Goal: Task Accomplishment & Management: Use online tool/utility

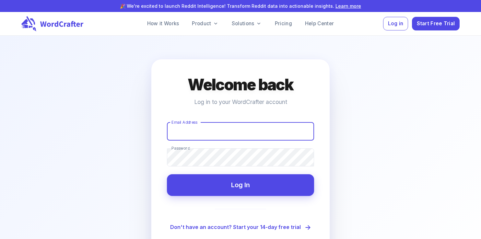
type input "[EMAIL_ADDRESS][DOMAIN_NAME]"
click at [189, 135] on input "[EMAIL_ADDRESS][DOMAIN_NAME]" at bounding box center [240, 131] width 147 height 18
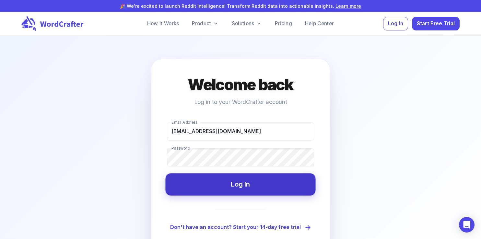
click at [225, 183] on button "Log In" at bounding box center [240, 184] width 150 height 22
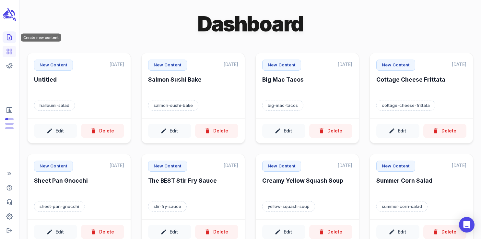
click at [9, 38] on line "Create new content" at bounding box center [10, 38] width 2 height 0
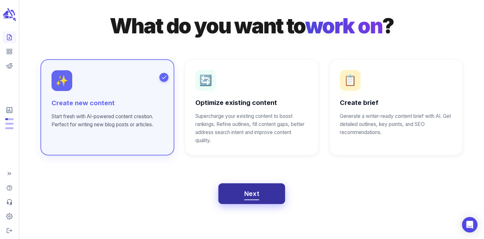
click at [252, 194] on span "Next" at bounding box center [251, 193] width 15 height 11
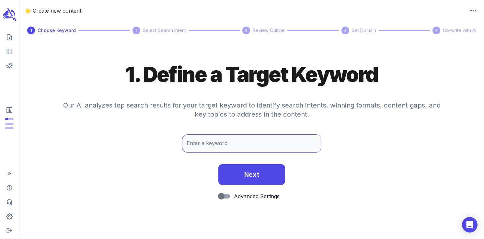
click at [202, 142] on input "Enter a keyword" at bounding box center [251, 143] width 139 height 18
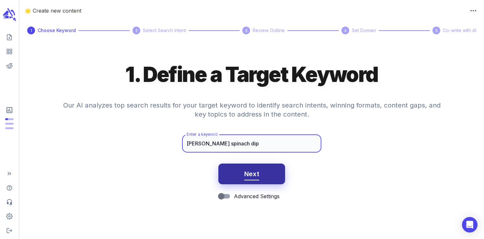
type input "[PERSON_NAME] spinach dip"
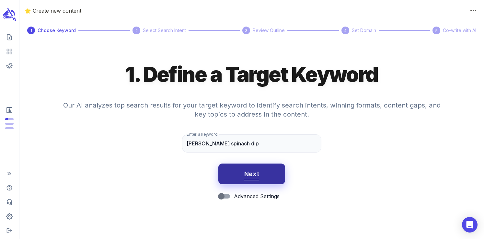
click at [252, 180] on span "Next" at bounding box center [251, 173] width 15 height 11
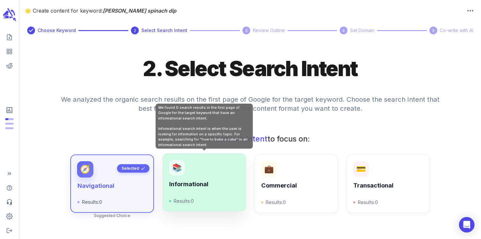
scroll to position [46, 0]
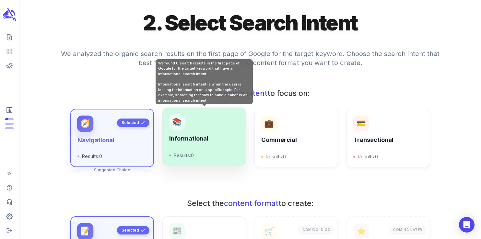
click at [206, 132] on div "📚 Informational Results: 0" at bounding box center [204, 136] width 70 height 45
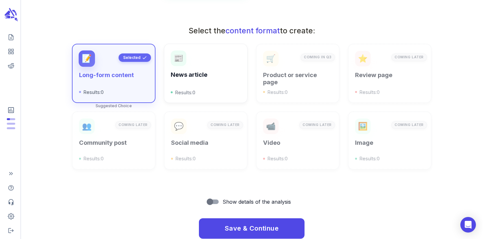
scroll to position [216, 0]
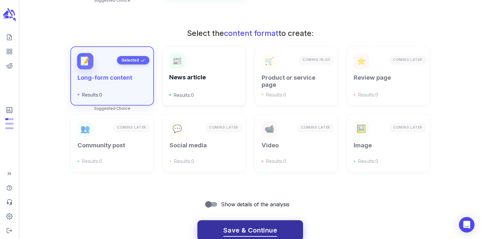
click at [260, 220] on button "Save & Continue" at bounding box center [250, 230] width 106 height 21
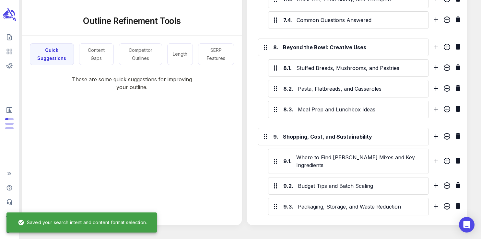
scroll to position [916, 0]
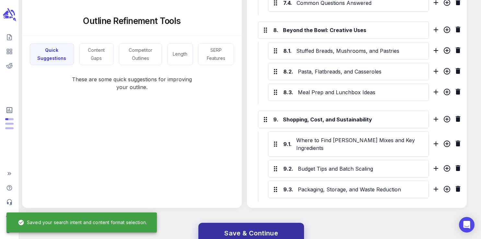
click at [262, 228] on span "Save & Continue" at bounding box center [251, 233] width 54 height 11
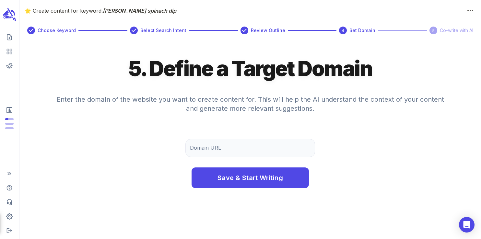
scroll to position [0, 0]
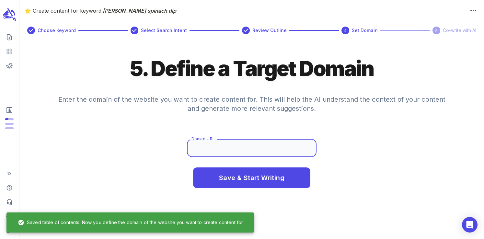
click at [225, 146] on input "Domain URL" at bounding box center [252, 148] width 130 height 18
type input "q"
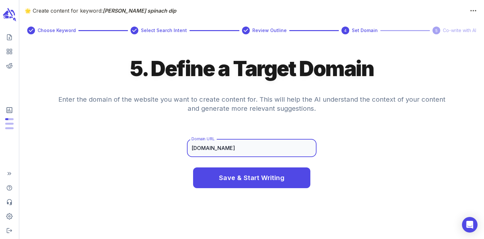
click at [249, 149] on input "[DOMAIN_NAME]" at bounding box center [252, 148] width 130 height 18
paste input "[URL][DOMAIN_NAME]"
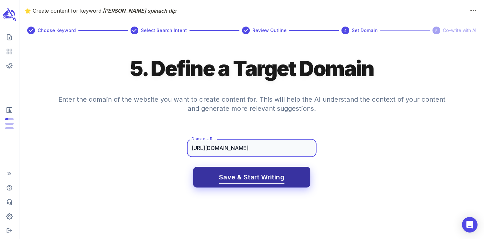
type input "[URL][DOMAIN_NAME]"
click at [234, 182] on span "Save & Start Writing" at bounding box center [251, 177] width 65 height 11
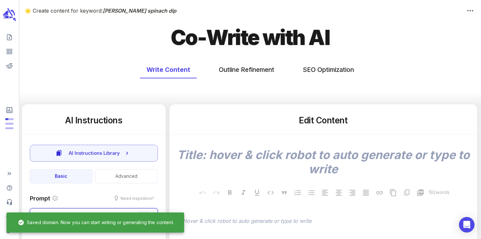
type textarea "x"
click at [310, 74] on button "SEO Optimization" at bounding box center [328, 69] width 64 height 17
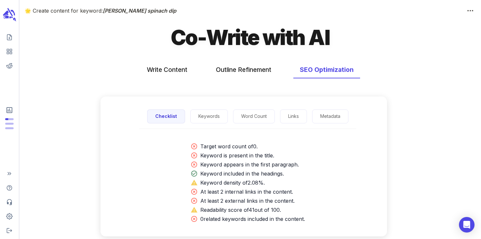
click at [208, 109] on div "Checklist Keywords Word Count Links Metadata" at bounding box center [247, 116] width 217 height 25
click at [209, 112] on button "Keywords" at bounding box center [209, 117] width 38 height 14
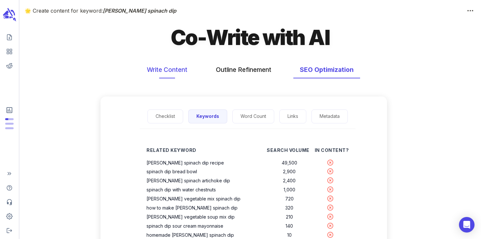
click at [173, 73] on button "Write Content" at bounding box center [166, 69] width 53 height 17
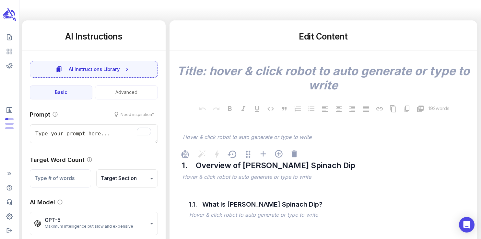
scroll to position [118, 0]
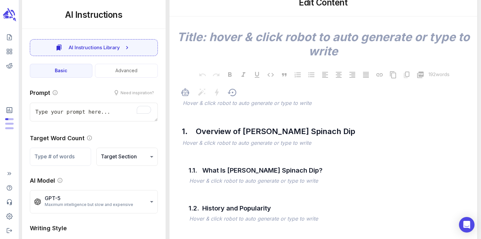
click at [251, 104] on p "﻿" at bounding box center [326, 104] width 287 height 8
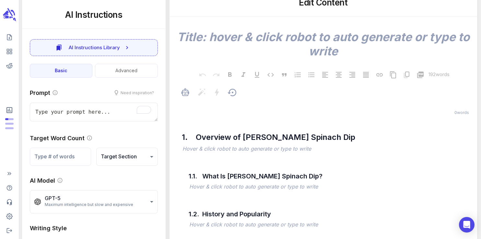
click at [243, 103] on p "﻿" at bounding box center [326, 104] width 287 height 8
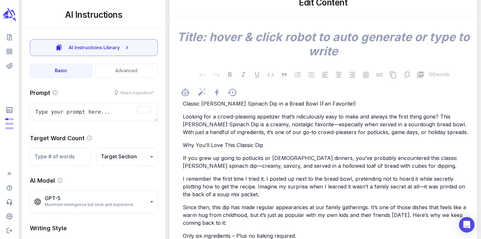
scroll to position [1059, 0]
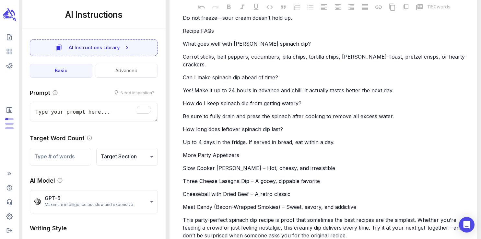
type textarea "x"
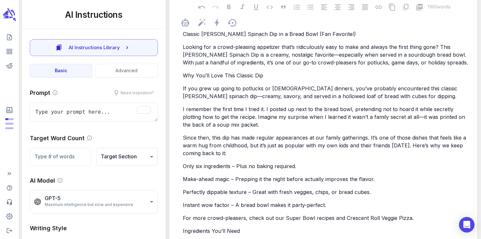
scroll to position [0, 0]
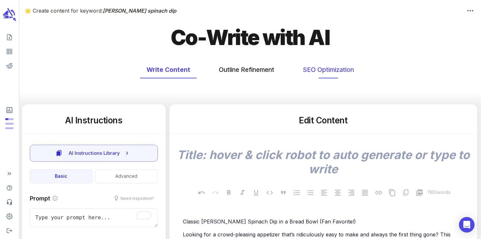
click at [317, 72] on button "SEO Optimization" at bounding box center [328, 69] width 64 height 17
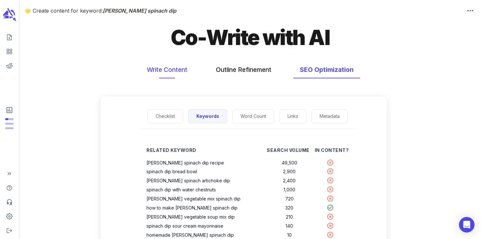
click at [172, 69] on button "Write Content" at bounding box center [166, 69] width 53 height 17
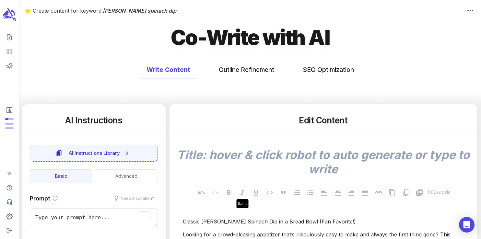
type textarea "x"
click at [327, 68] on button "SEO Optimization" at bounding box center [328, 69] width 64 height 17
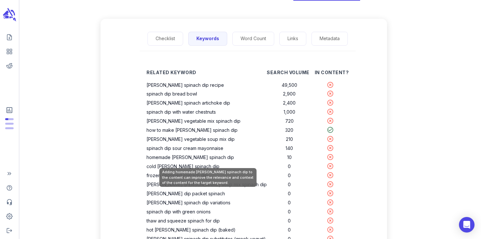
scroll to position [81, 0]
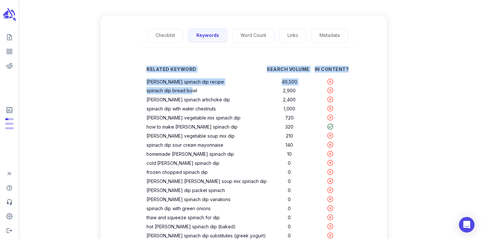
drag, startPoint x: 207, startPoint y: 88, endPoint x: 158, endPoint y: 83, distance: 49.2
click at [158, 83] on div "Related Keyword Search Volume In Content? [PERSON_NAME] spinach dip recipe 49,5…" at bounding box center [247, 162] width 223 height 208
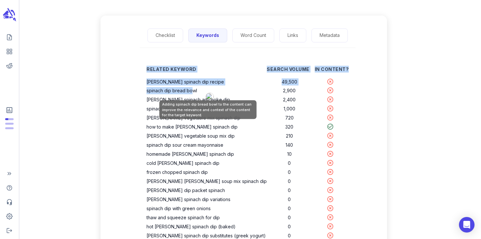
click at [172, 93] on th "spinach dip bread bowl" at bounding box center [206, 90] width 120 height 9
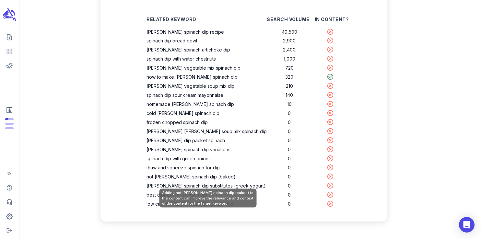
scroll to position [130, 0]
